Goal: Transaction & Acquisition: Purchase product/service

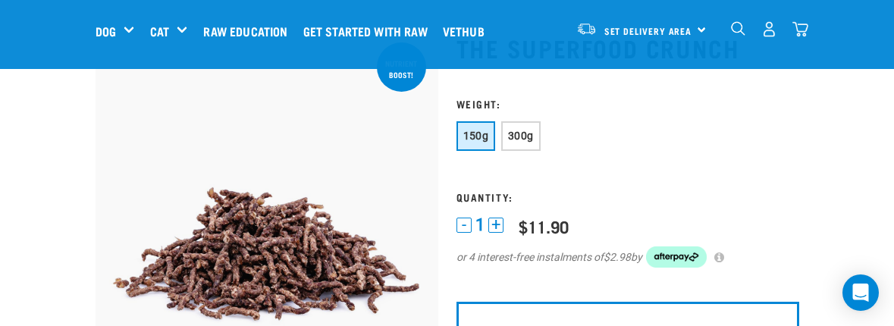
scroll to position [130, 0]
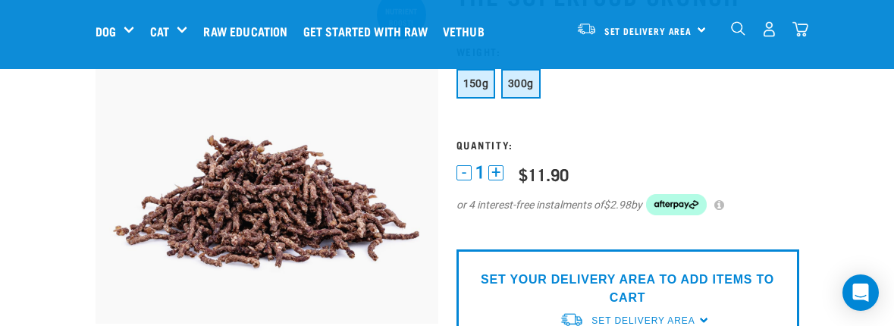
click at [518, 89] on span "300g" at bounding box center [521, 83] width 26 height 12
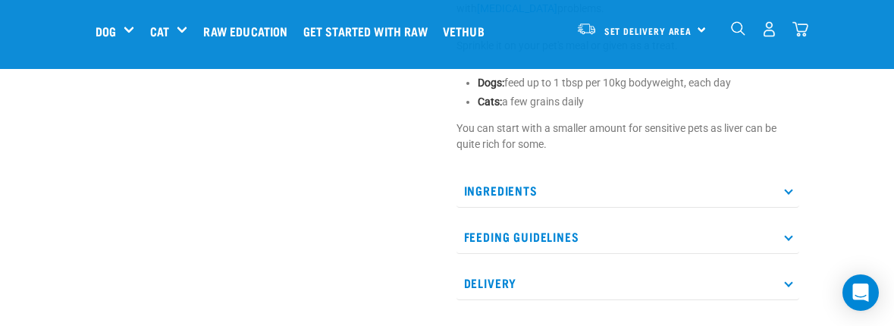
scroll to position [596, 0]
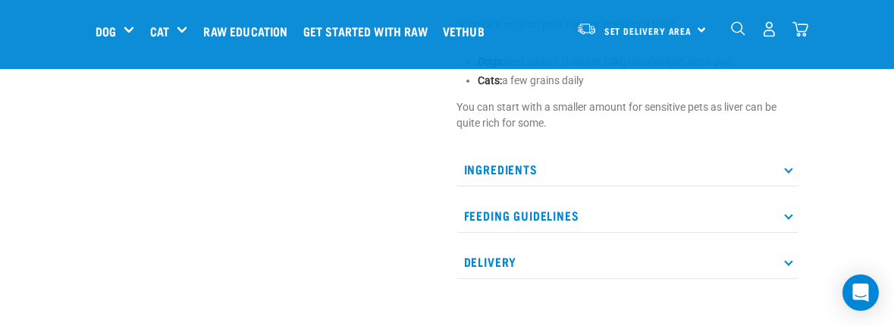
click at [791, 158] on p "Ingredients" at bounding box center [627, 169] width 343 height 34
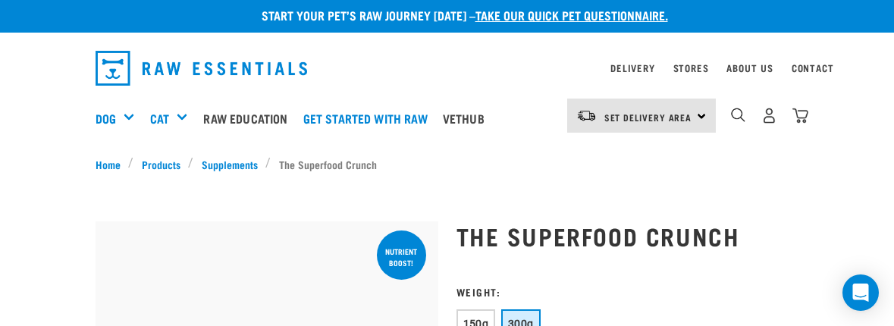
scroll to position [0, 0]
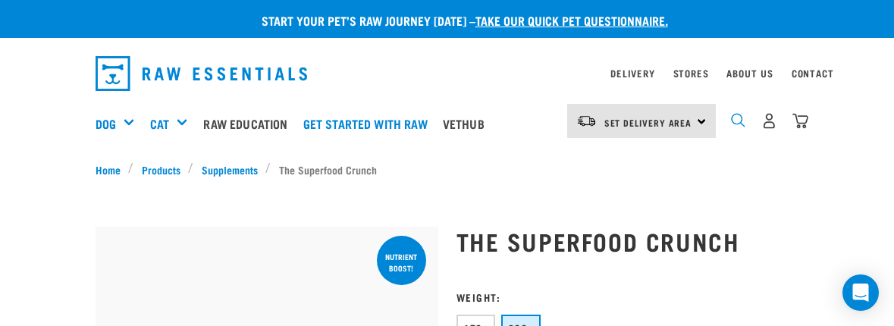
click at [739, 119] on img "dropdown navigation" at bounding box center [738, 120] width 14 height 14
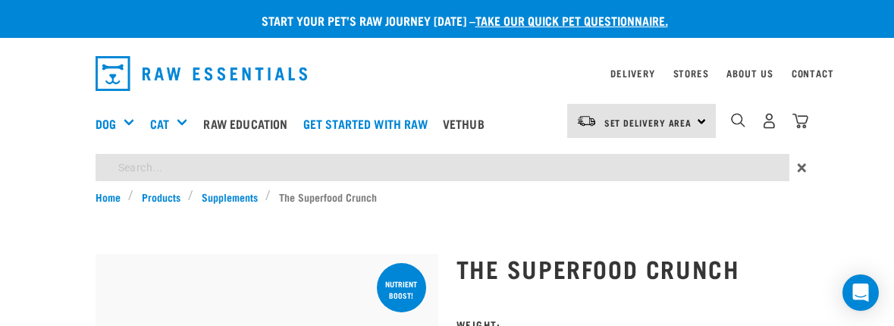
click at [391, 164] on input "search" at bounding box center [443, 167] width 694 height 27
type input "mussel"
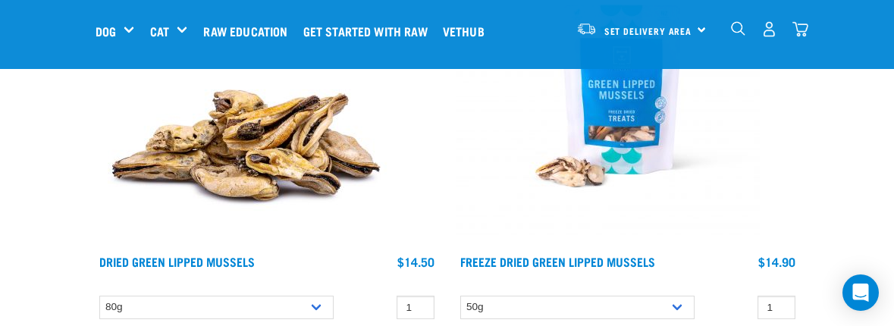
scroll to position [336, 0]
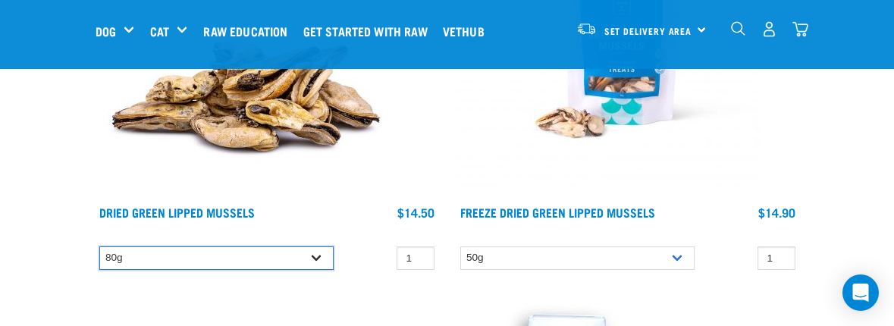
click at [220, 259] on select "80g" at bounding box center [216, 257] width 234 height 23
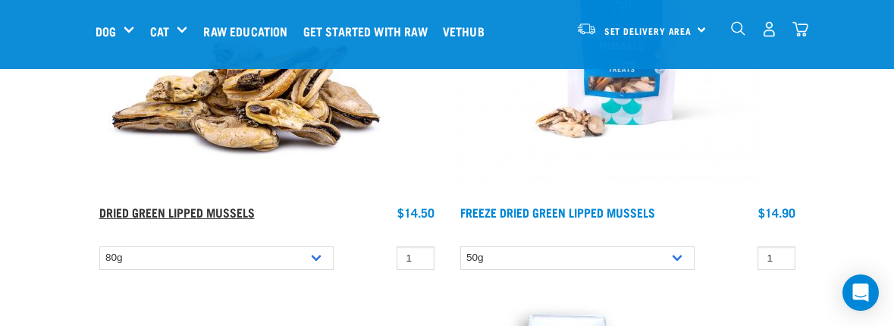
click at [202, 210] on link "Dried Green Lipped Mussels" at bounding box center [176, 211] width 155 height 7
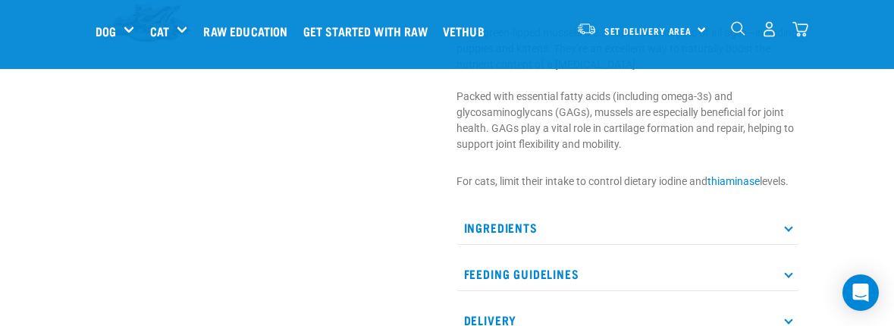
scroll to position [556, 0]
